Goal: Task Accomplishment & Management: Manage account settings

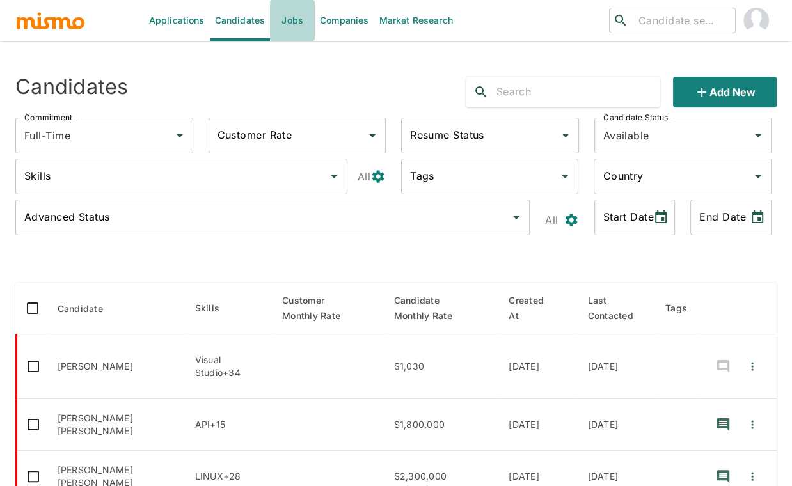
click at [294, 16] on link "Jobs" at bounding box center [292, 20] width 45 height 41
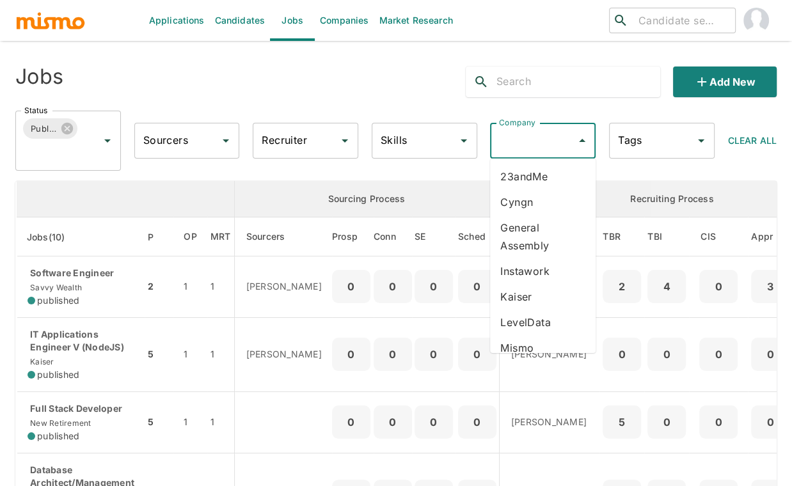
click at [515, 150] on input "Company" at bounding box center [533, 141] width 75 height 24
type input "n"
click at [567, 294] on li "New Retirement" at bounding box center [543, 297] width 106 height 26
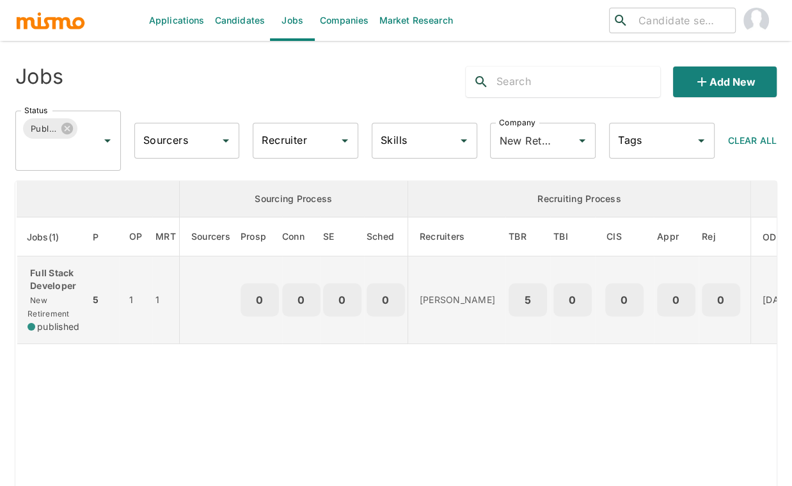
click at [49, 270] on p "Full Stack Developer" at bounding box center [53, 280] width 52 height 26
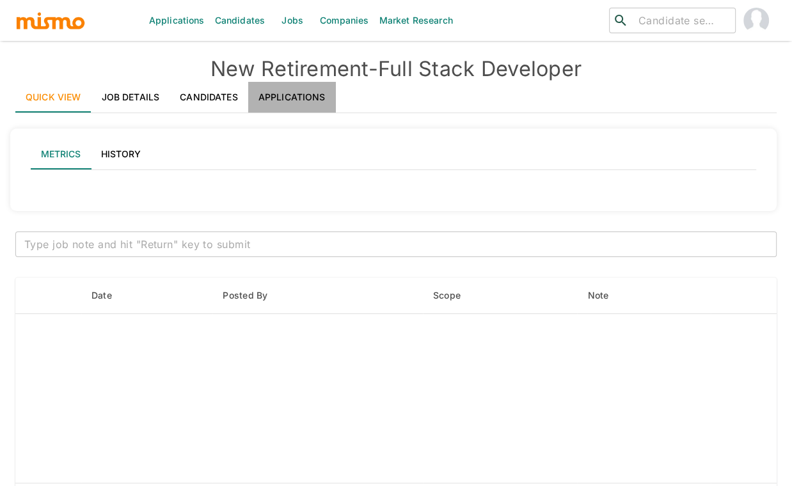
click at [307, 98] on link "Applications" at bounding box center [292, 97] width 88 height 31
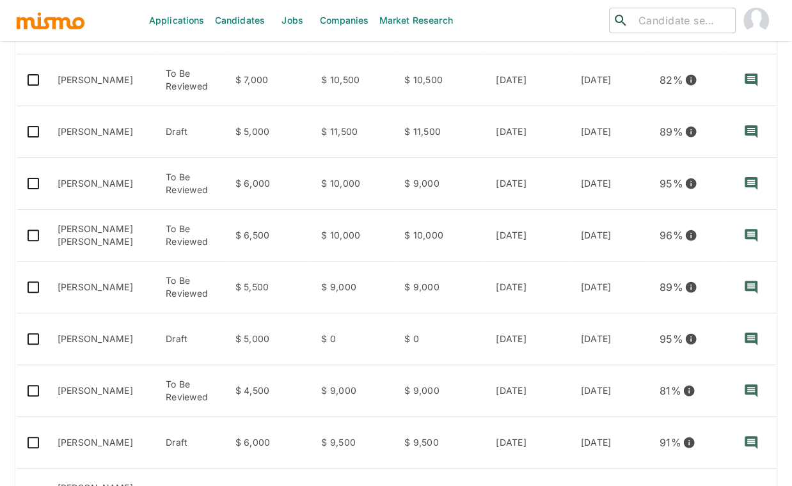
scroll to position [288, 0]
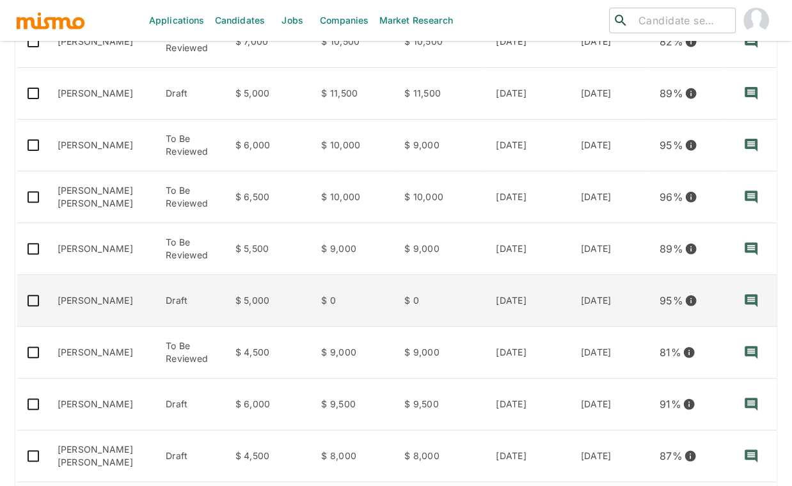
click at [155, 305] on td "Draft" at bounding box center [189, 301] width 69 height 52
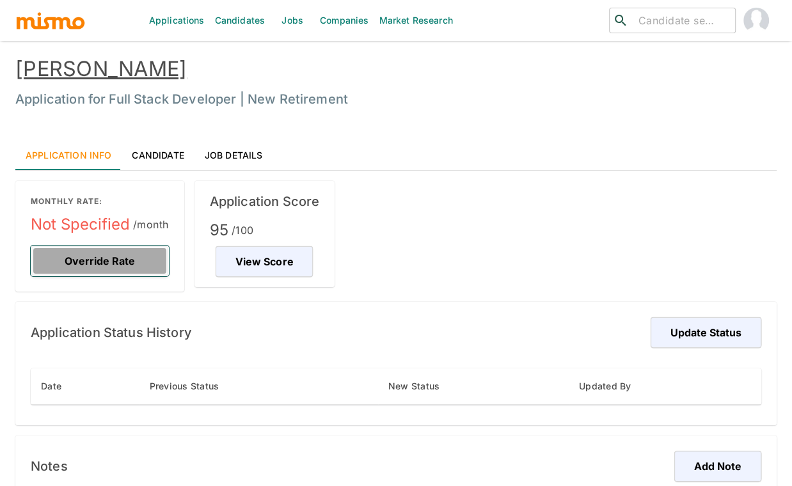
click at [148, 262] on button "Override Rate" at bounding box center [100, 261] width 138 height 31
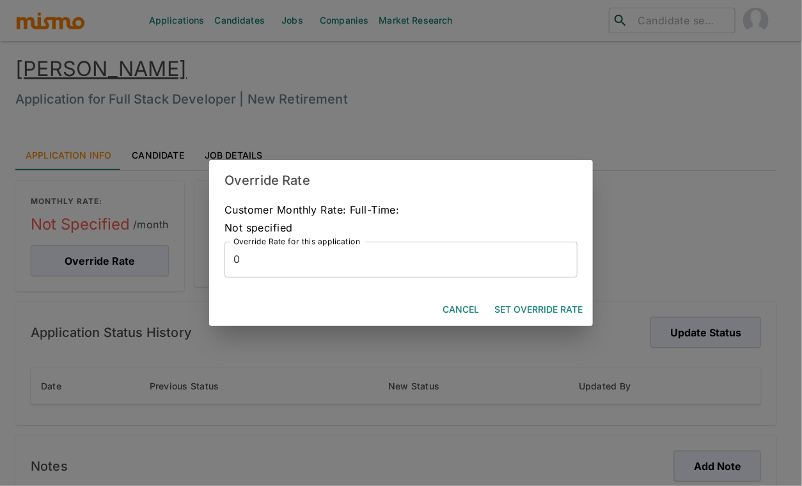
click at [288, 266] on input "0" at bounding box center [400, 260] width 353 height 36
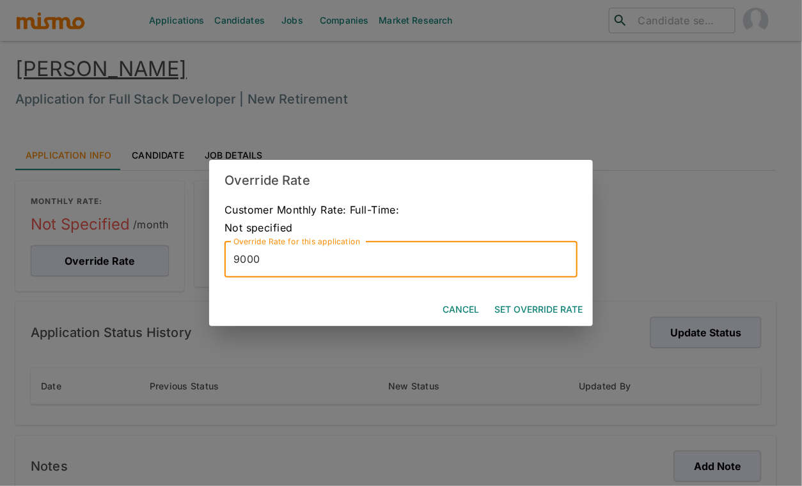
type input "9000"
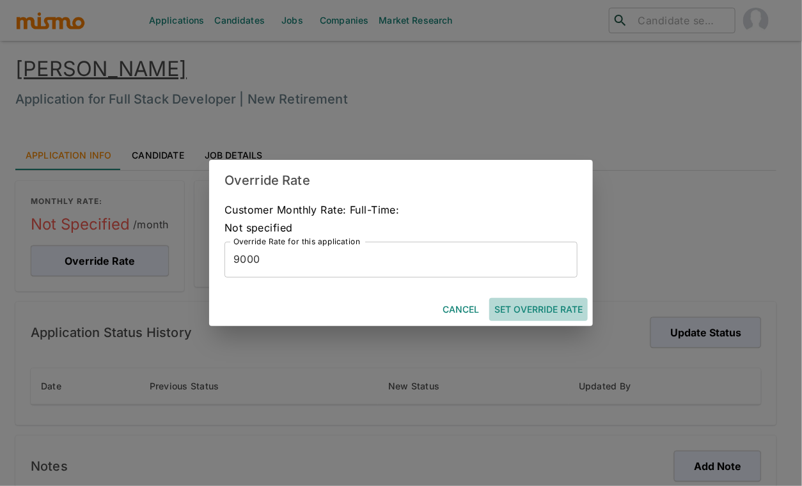
click at [559, 306] on button "Set Override Rate" at bounding box center [538, 310] width 98 height 24
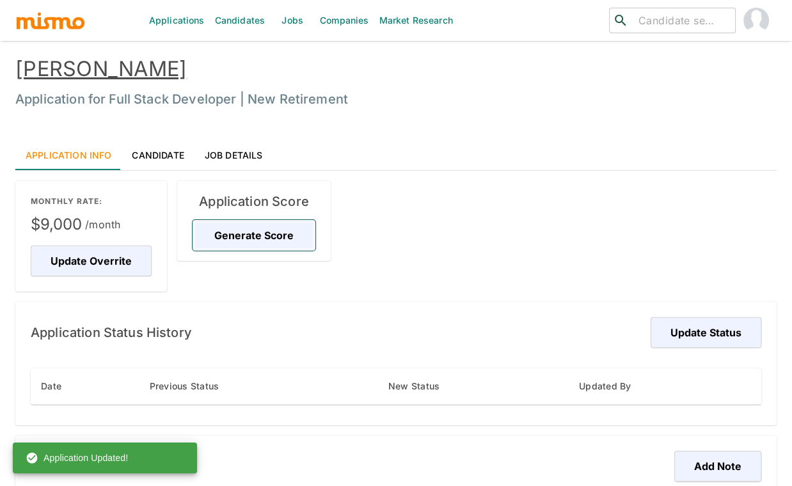
drag, startPoint x: 268, startPoint y: 240, endPoint x: 289, endPoint y: 243, distance: 21.3
click at [268, 240] on button "Generate Score" at bounding box center [253, 235] width 123 height 31
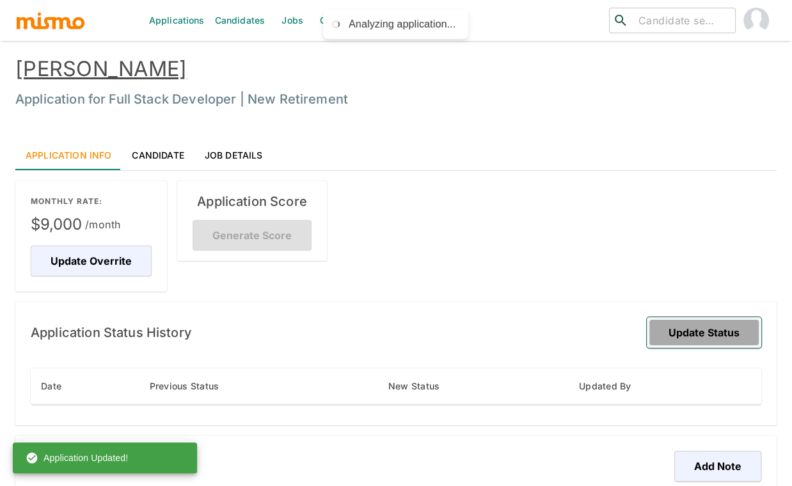
click at [721, 336] on button "Update Status" at bounding box center [703, 332] width 114 height 31
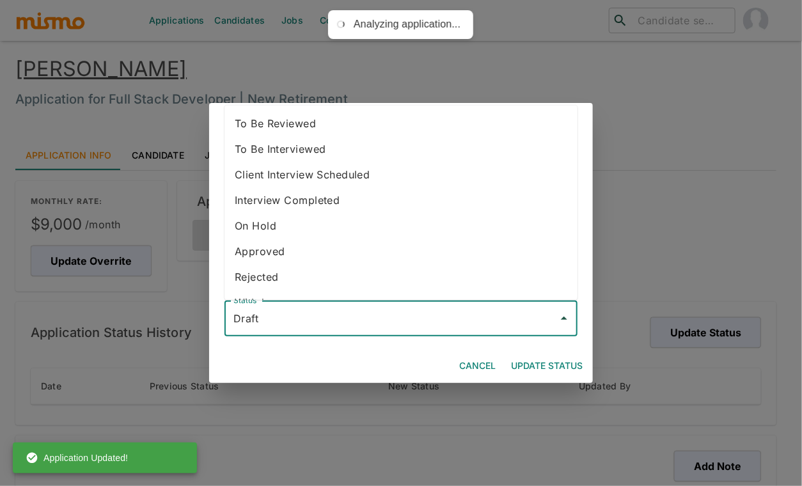
click at [467, 323] on input "Draft" at bounding box center [391, 318] width 322 height 24
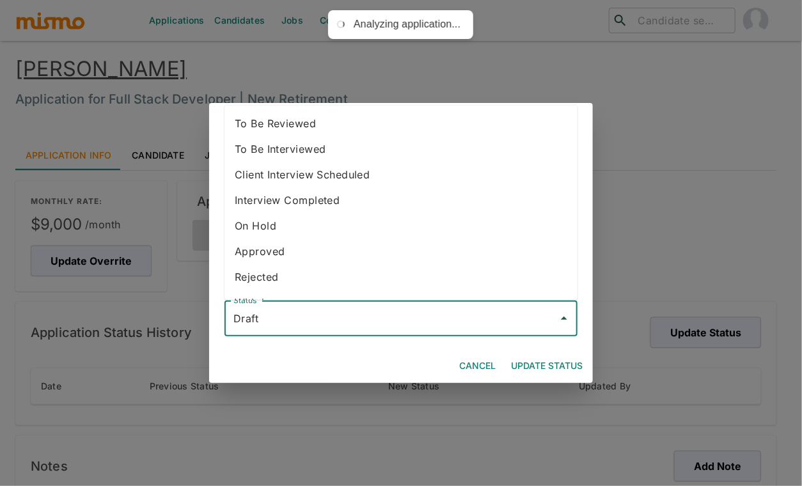
click at [334, 114] on li "To Be Reviewed" at bounding box center [400, 124] width 353 height 26
type input "To Be Reviewed"
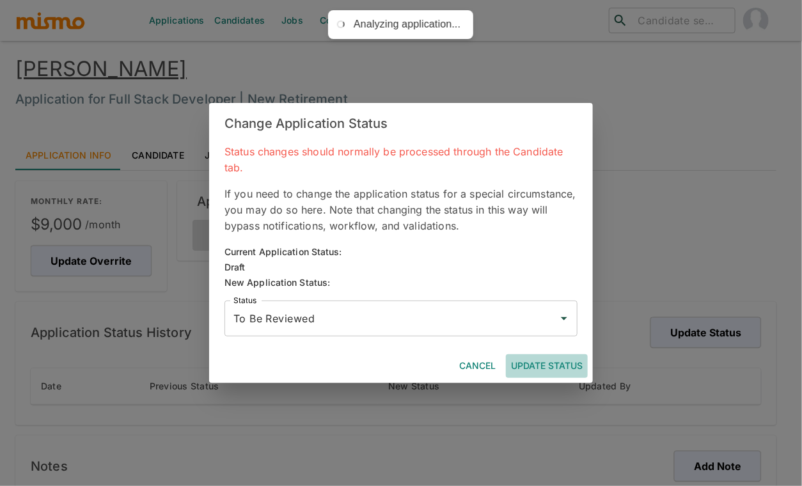
click at [551, 364] on button "Update Status" at bounding box center [547, 366] width 82 height 24
